Goal: Information Seeking & Learning: Learn about a topic

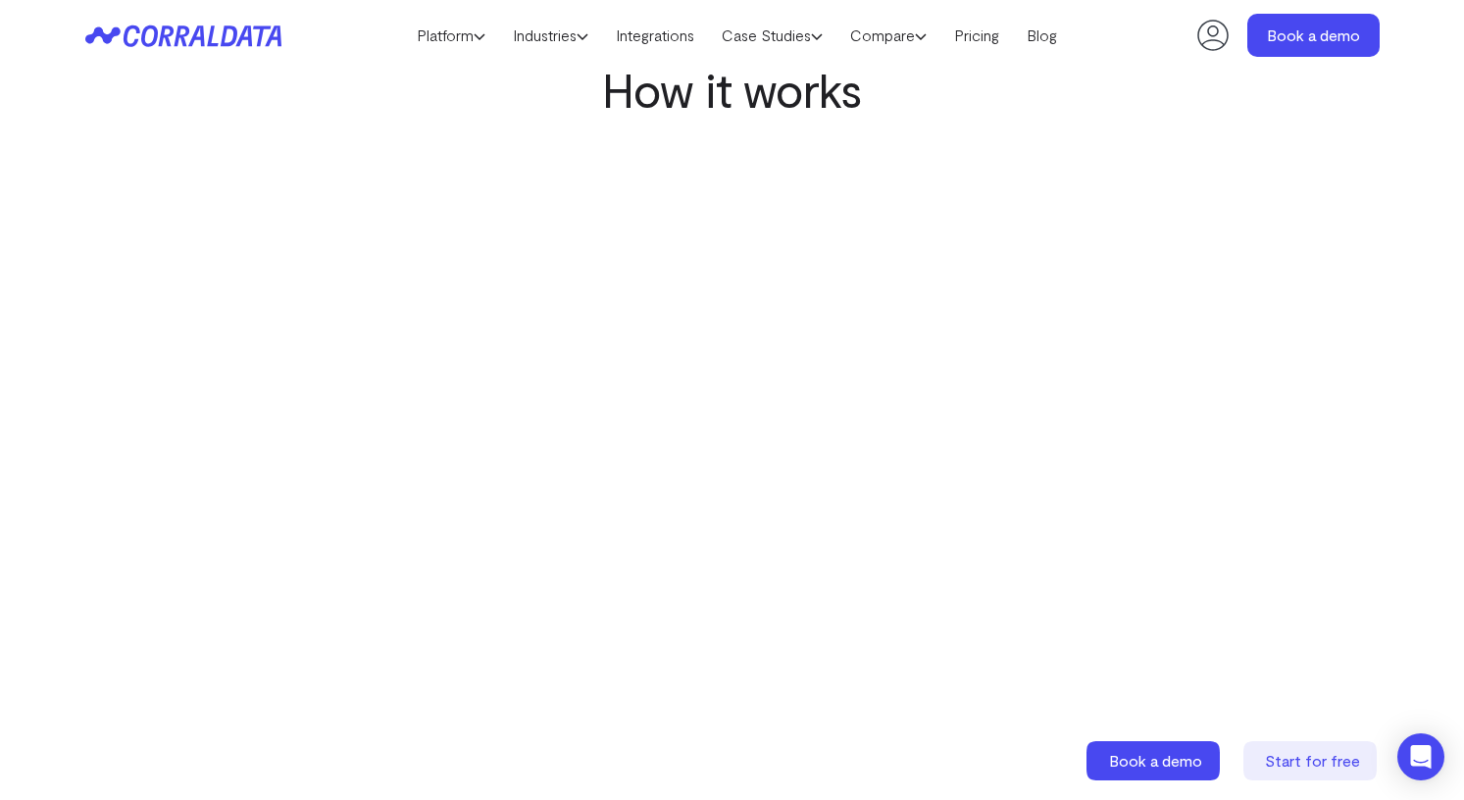
scroll to position [890, 0]
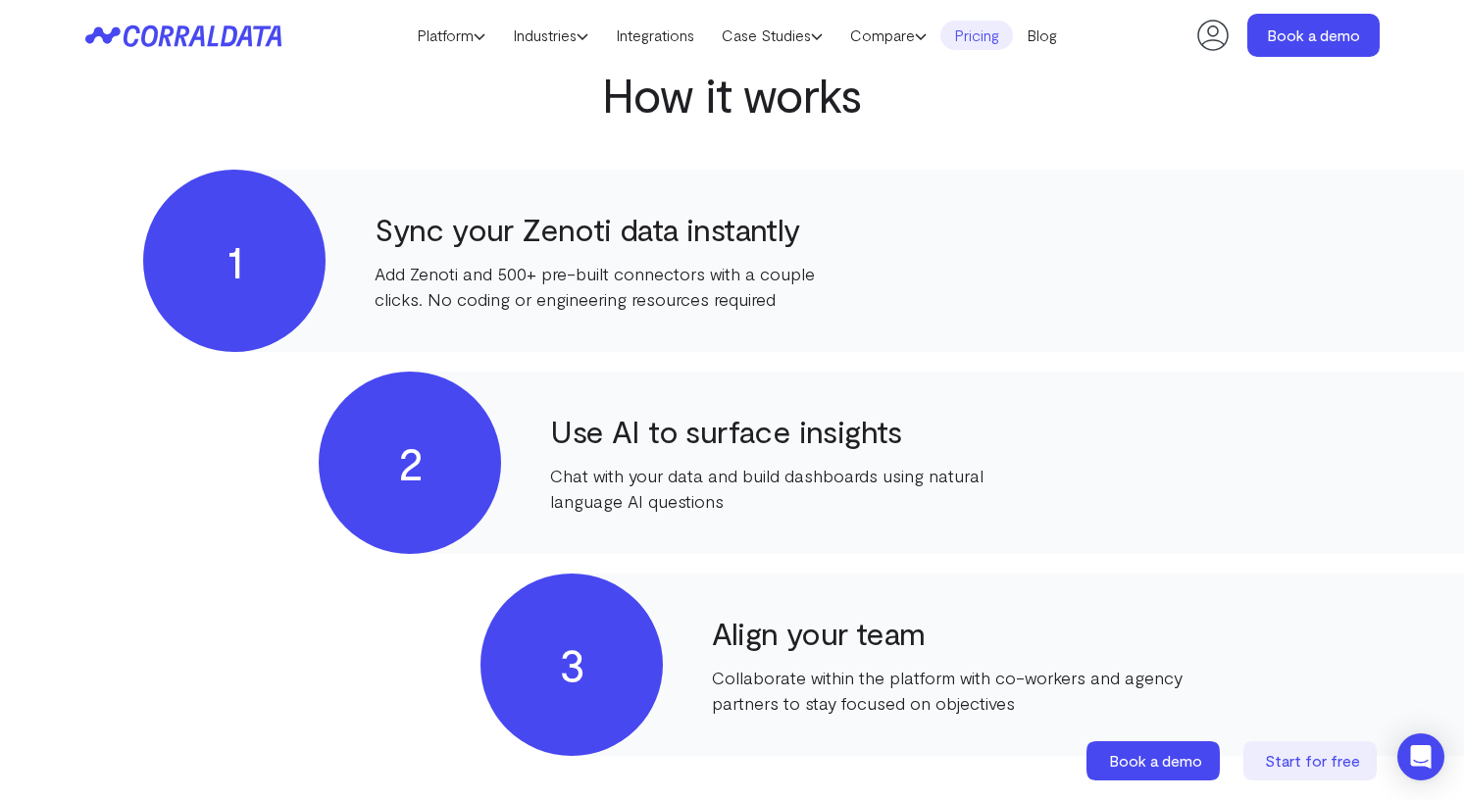
click at [1000, 41] on link "Pricing" at bounding box center [977, 35] width 73 height 29
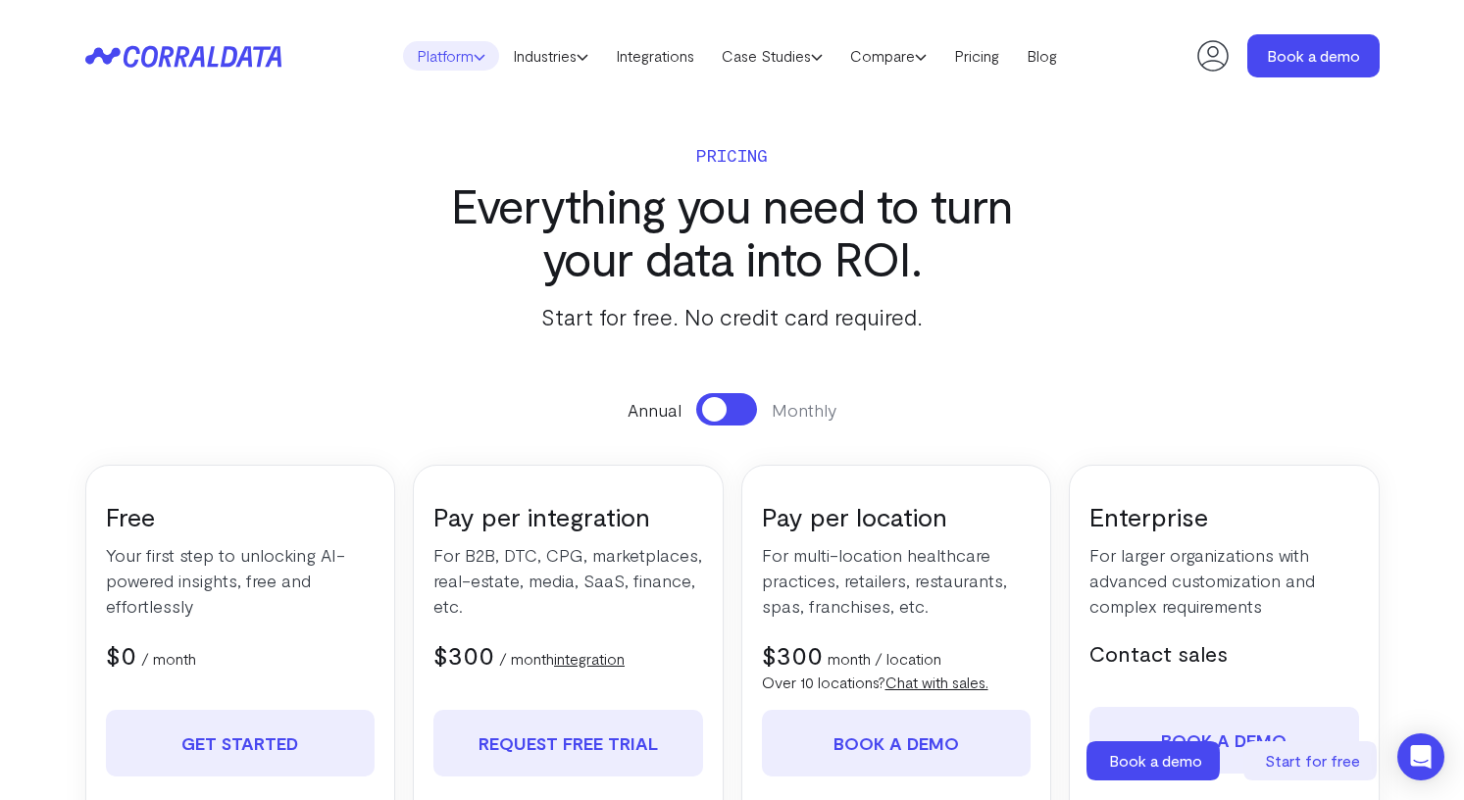
click at [457, 55] on link "Platform" at bounding box center [451, 55] width 96 height 29
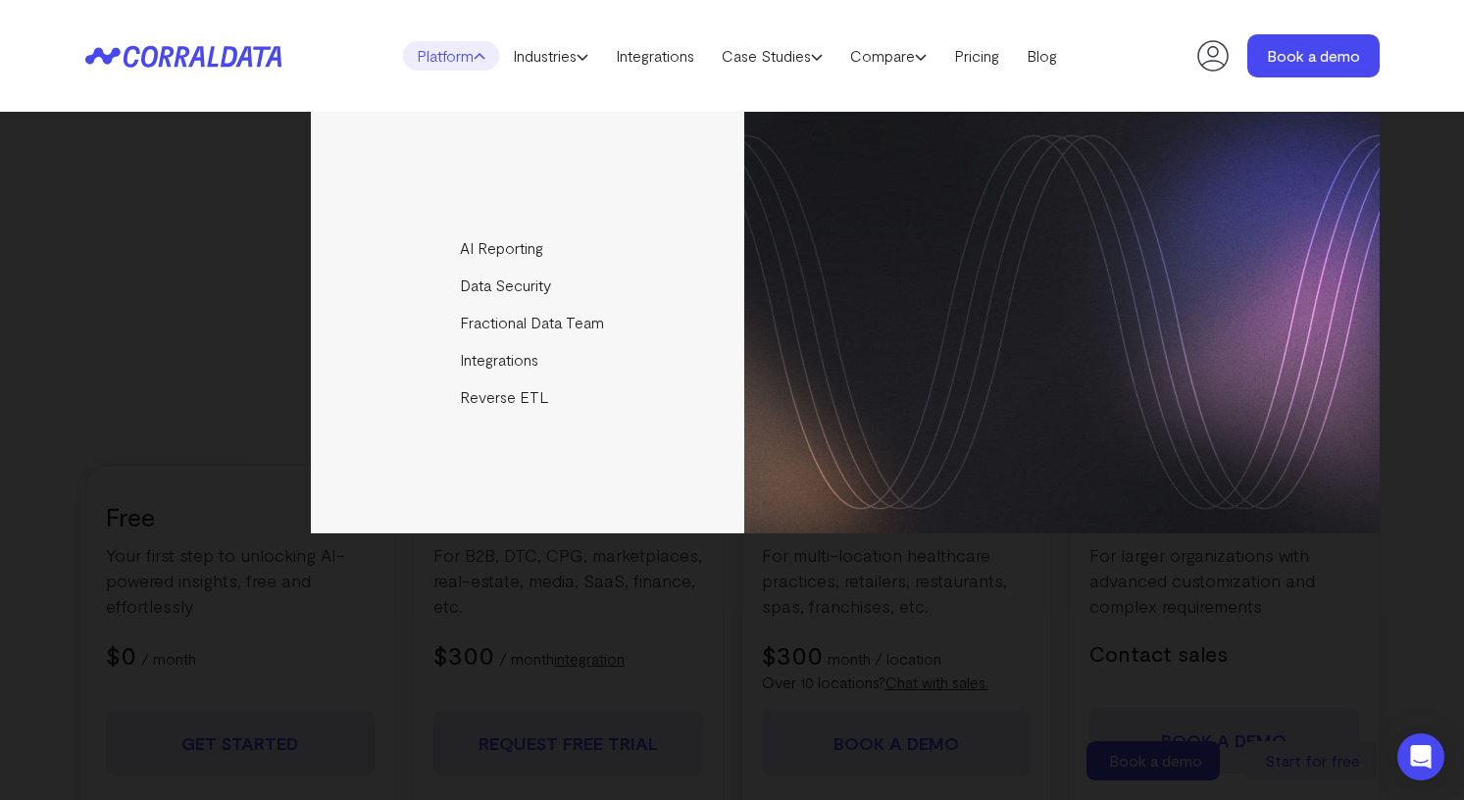
click at [244, 207] on div "AI Reporting Use AI to effortlessly answer any business questions from all your…" at bounding box center [732, 323] width 1295 height 422
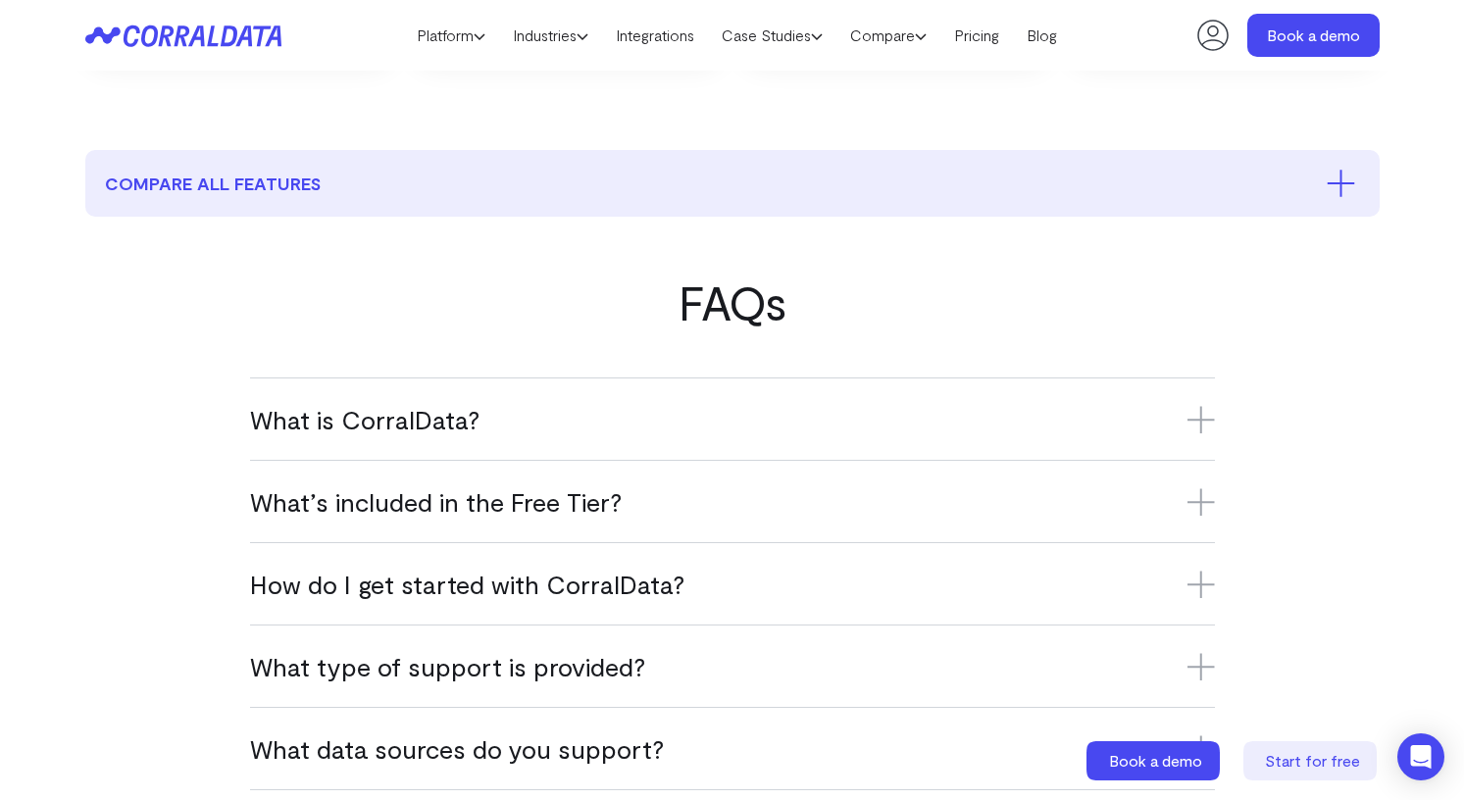
scroll to position [959, 0]
